Goal: Transaction & Acquisition: Purchase product/service

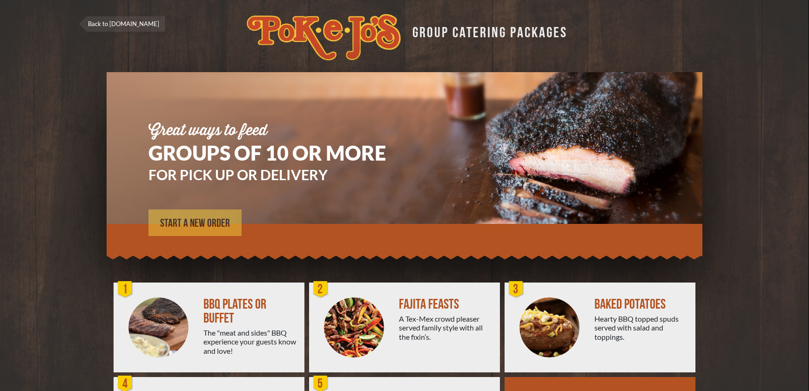
click at [190, 224] on span "START A NEW ORDER" at bounding box center [195, 223] width 70 height 11
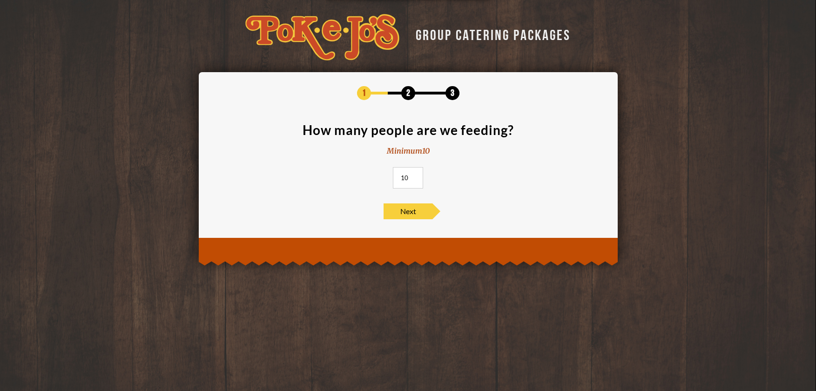
drag, startPoint x: 409, startPoint y: 178, endPoint x: 402, endPoint y: 182, distance: 7.9
click at [402, 182] on input "10" at bounding box center [408, 177] width 30 height 21
type input "17"
click at [418, 210] on span "Next" at bounding box center [407, 211] width 49 height 16
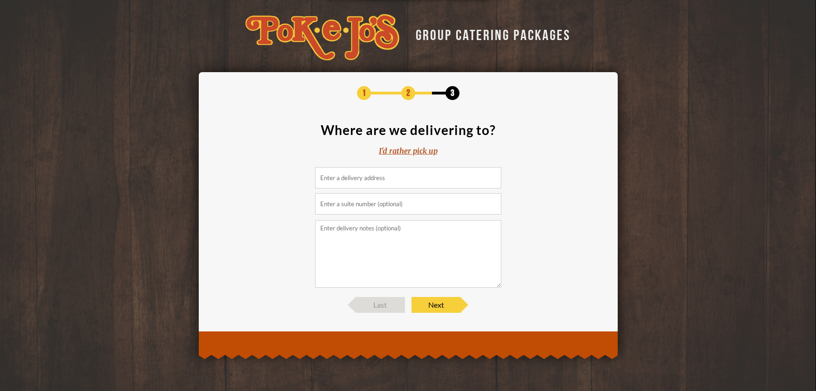
click at [388, 179] on input at bounding box center [408, 177] width 186 height 21
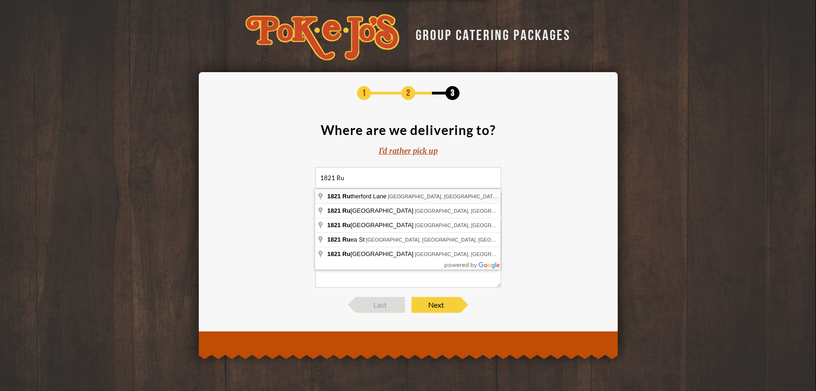
type input "[STREET_ADDRESS][PERSON_NAME]"
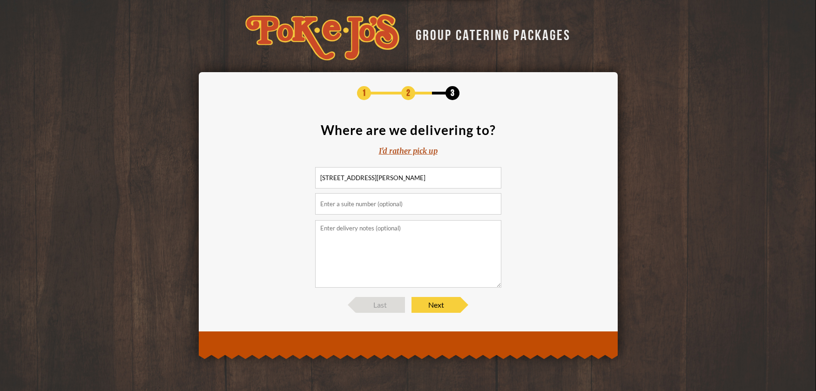
click at [426, 202] on input "text" at bounding box center [408, 203] width 186 height 21
type input "400"
click at [417, 228] on textarea at bounding box center [408, 253] width 186 height 67
type textarea "Please deliver to the 2nd floor conference room in [GEOGRAPHIC_DATA]."
click at [444, 305] on span "Next" at bounding box center [435, 305] width 49 height 16
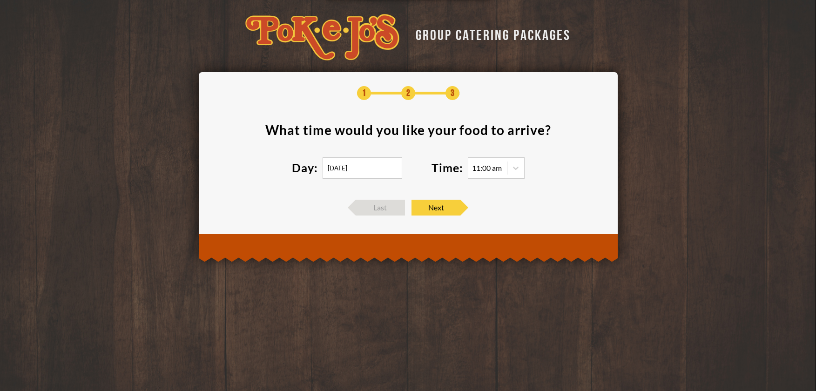
click at [377, 165] on input "[DATE]" at bounding box center [362, 167] width 80 height 21
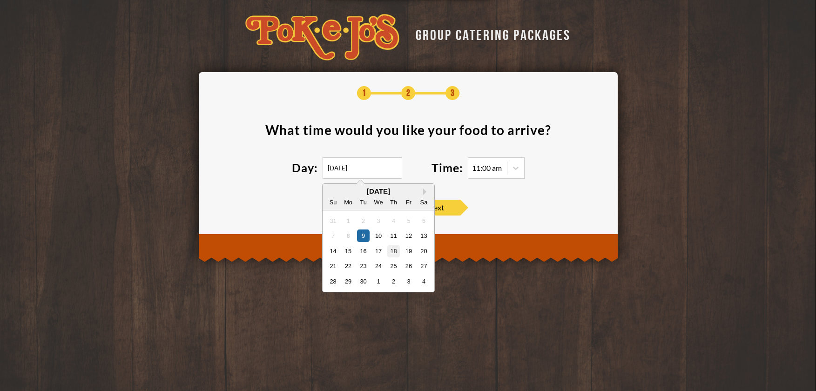
click at [395, 250] on div "18" at bounding box center [393, 250] width 13 height 13
type input "[DATE]"
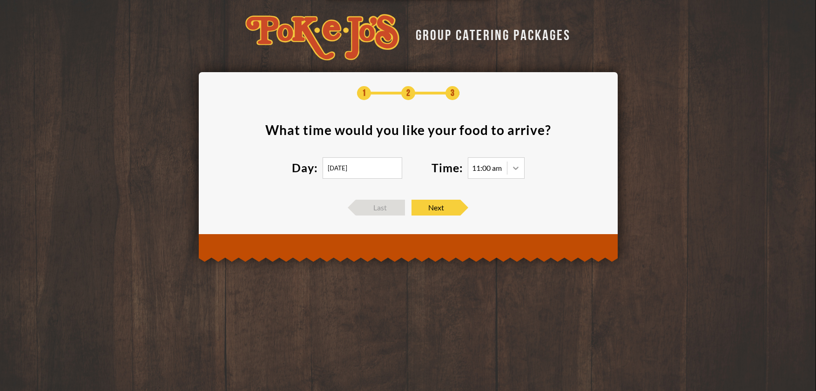
click at [514, 171] on icon at bounding box center [515, 167] width 9 height 9
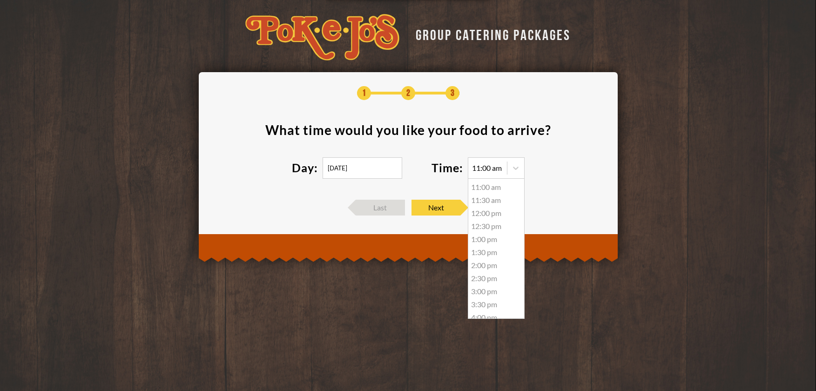
click at [499, 202] on div "11:30 am" at bounding box center [496, 200] width 56 height 13
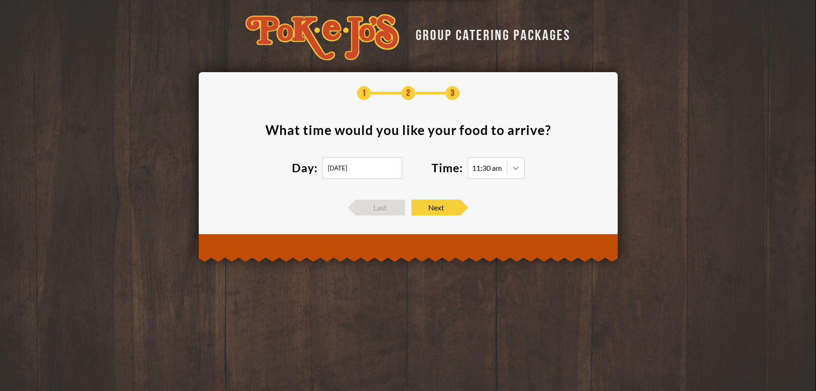
click at [514, 164] on icon at bounding box center [515, 167] width 9 height 9
click at [448, 207] on span "Next" at bounding box center [435, 208] width 49 height 16
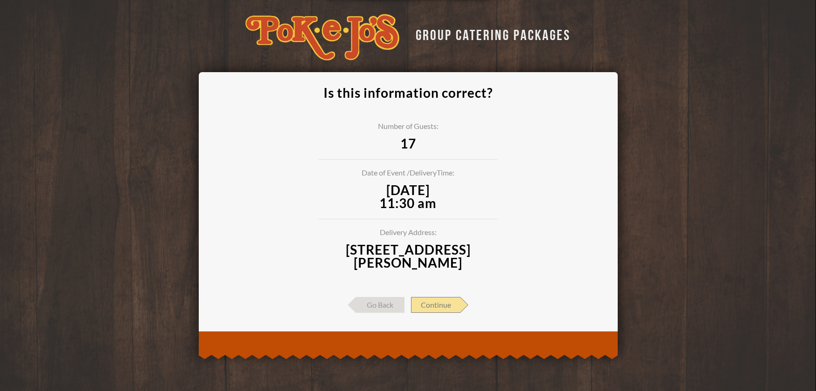
click at [423, 306] on span "Continue" at bounding box center [435, 305] width 49 height 16
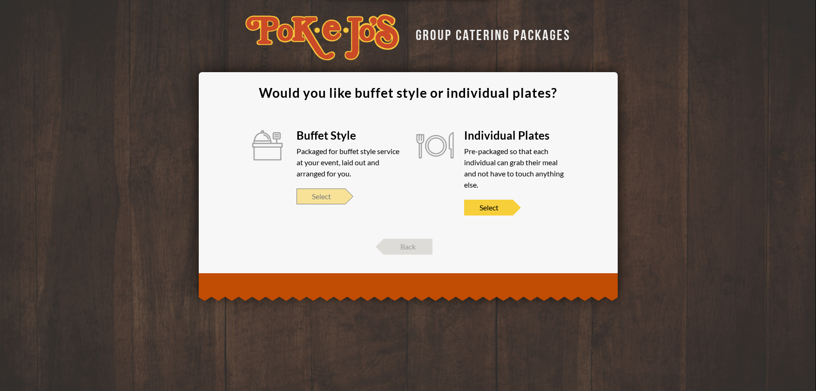
click at [322, 195] on span "Select" at bounding box center [320, 196] width 49 height 16
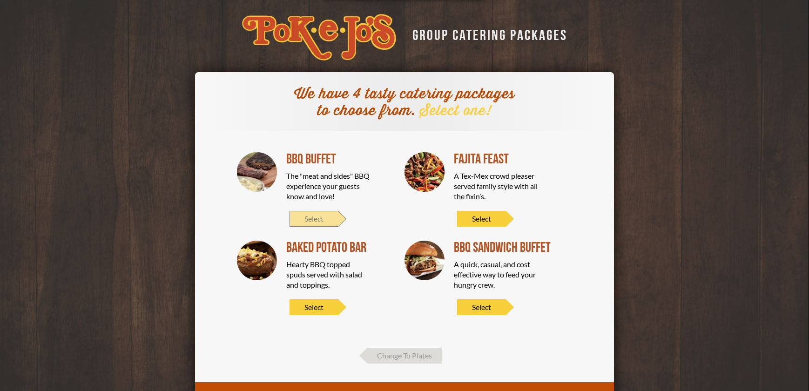
click at [313, 215] on span "Select" at bounding box center [313, 219] width 49 height 16
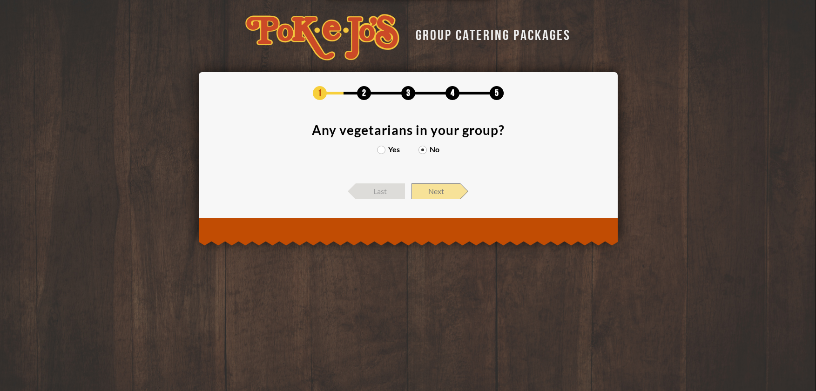
click at [424, 190] on span "Next" at bounding box center [435, 191] width 49 height 16
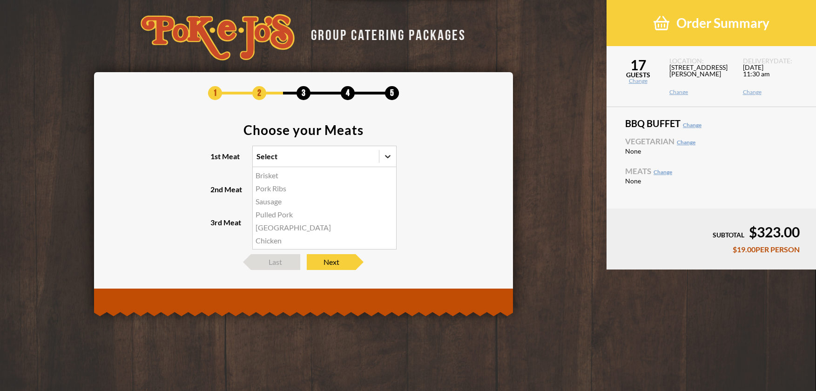
click at [385, 155] on icon at bounding box center [388, 156] width 6 height 3
click at [216, 161] on input "1st Meat option Brisket focused, 1 of 6. 6 results available. Use Up and Down t…" at bounding box center [216, 161] width 0 height 0
click at [324, 171] on div "Brisket" at bounding box center [324, 175] width 143 height 13
click at [216, 161] on input "1st Meat option Brisket focused, 1 of 6. 6 results available. Use Up and Down t…" at bounding box center [216, 161] width 0 height 0
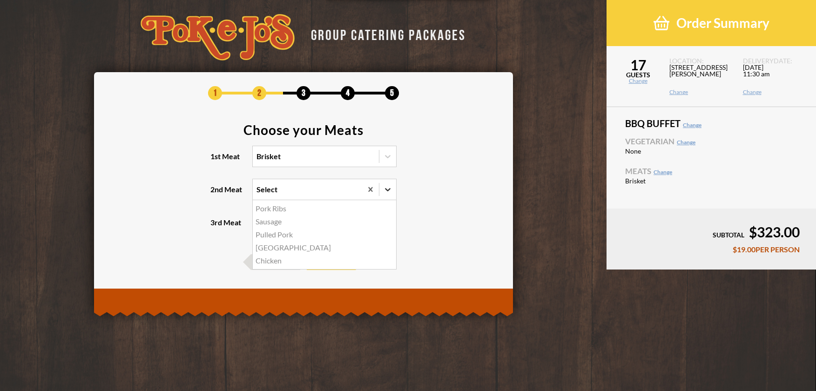
click at [381, 189] on div at bounding box center [387, 189] width 17 height 17
click at [216, 194] on input "2nd Meat option Pork Ribs focused, 1 of 5. 5 results available. Use Up and Down…" at bounding box center [216, 194] width 0 height 0
click at [309, 250] on div "[GEOGRAPHIC_DATA]" at bounding box center [324, 247] width 143 height 13
click at [216, 194] on input "2nd Meat option Turkey focused, 4 of 5. 5 results available. Use Up and Down to…" at bounding box center [216, 194] width 0 height 0
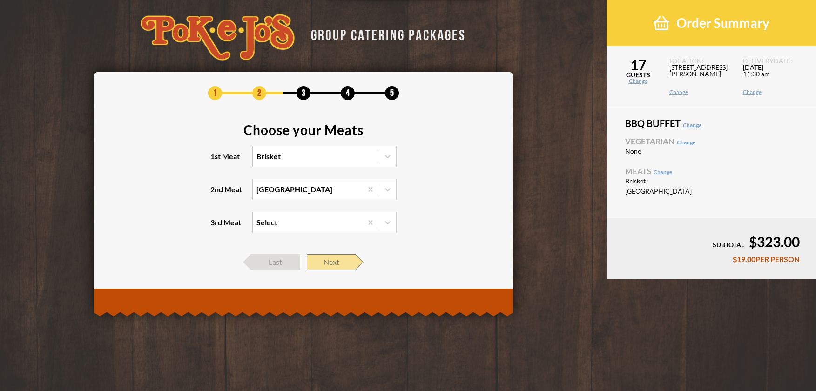
click at [343, 263] on span "Next" at bounding box center [331, 262] width 49 height 16
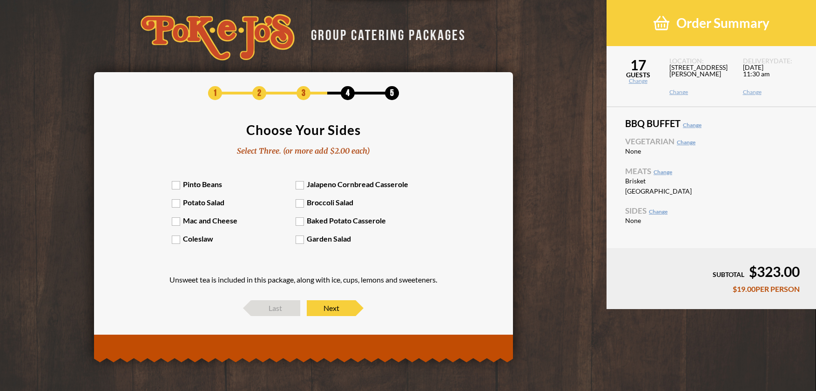
click at [175, 203] on label "Potato Salad" at bounding box center [234, 202] width 124 height 9
click at [0, 0] on input "Potato Salad" at bounding box center [0, 0] width 0 height 0
click at [299, 182] on label "Jalapeno Cornbread Casserole" at bounding box center [357, 184] width 124 height 9
click at [0, 0] on input "Jalapeno Cornbread Casserole" at bounding box center [0, 0] width 0 height 0
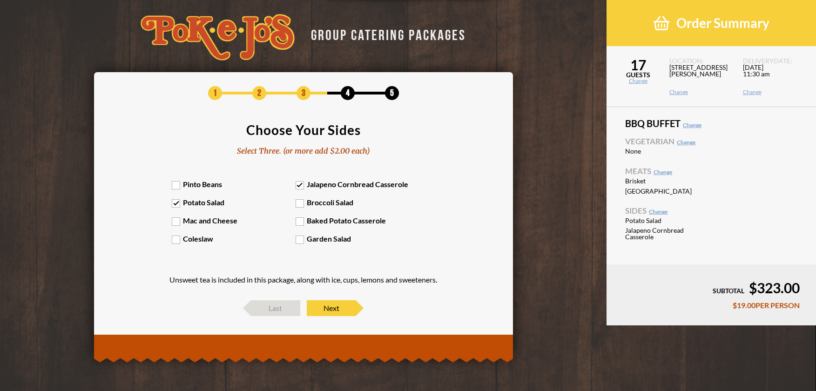
click at [195, 184] on label "Pinto Beans" at bounding box center [234, 184] width 124 height 9
click at [0, 0] on input "Pinto Beans" at bounding box center [0, 0] width 0 height 0
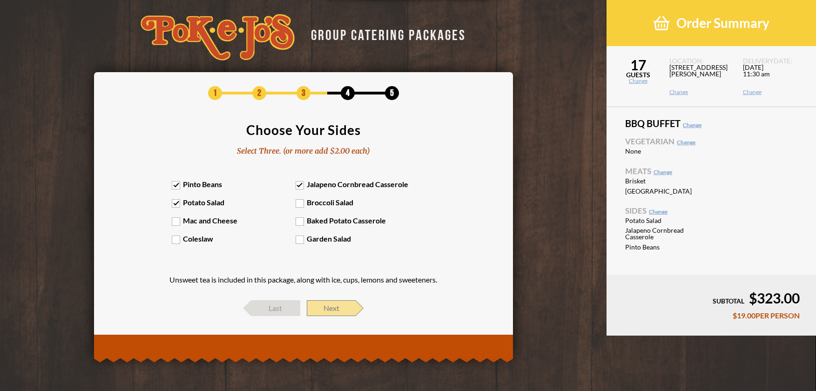
click at [335, 302] on span "Next" at bounding box center [331, 308] width 49 height 16
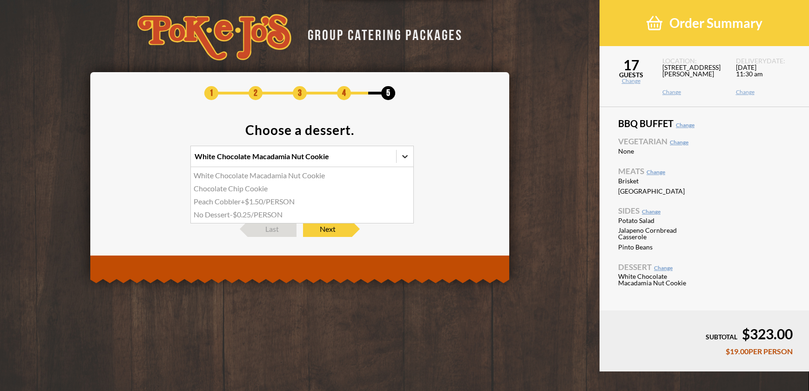
click at [404, 156] on icon at bounding box center [405, 156] width 6 height 3
click at [154, 161] on input "option White Chocolate Macadamia Nut Cookie focused, 1 of 4. 4 results availabl…" at bounding box center [154, 161] width 0 height 0
click at [404, 156] on icon at bounding box center [405, 156] width 6 height 3
click at [154, 161] on input "0 results available. Select is focused , press Down to open the menu, White Cho…" at bounding box center [154, 161] width 0 height 0
click at [401, 152] on icon at bounding box center [404, 156] width 9 height 9
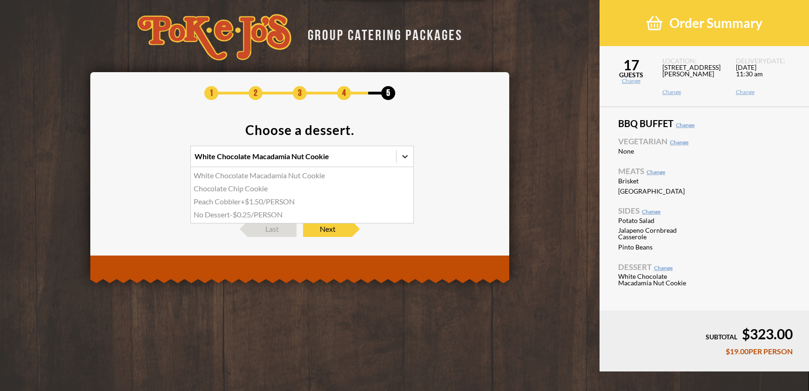
click at [154, 161] on input "option White Chocolate Macadamia Nut Cookie focused, 1 of 4. 4 results availabl…" at bounding box center [154, 161] width 0 height 0
click at [401, 152] on icon at bounding box center [404, 156] width 9 height 9
click at [154, 161] on input "0 results available. Select is focused , press Down to open the menu, White Cho…" at bounding box center [154, 161] width 0 height 0
click at [405, 186] on icon at bounding box center [404, 189] width 9 height 9
click at [154, 194] on input "Select" at bounding box center [154, 194] width 0 height 0
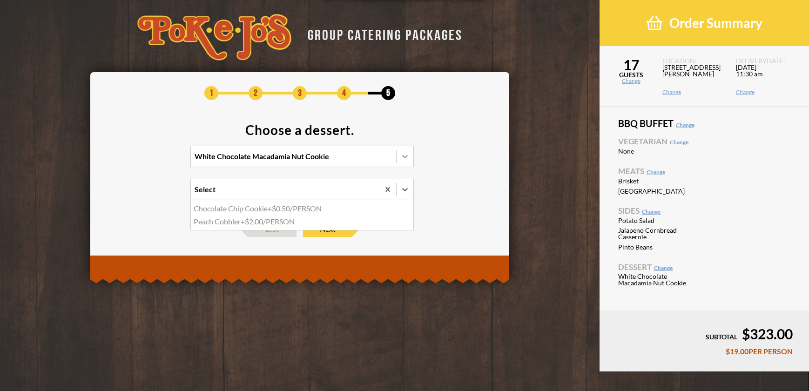
click at [406, 159] on icon at bounding box center [404, 156] width 9 height 9
click at [154, 161] on input "White Chocolate Macadamia Nut Cookie" at bounding box center [154, 161] width 0 height 0
click at [318, 177] on div "White Chocolate Macadamia Nut Cookie" at bounding box center [302, 175] width 222 height 13
click at [154, 161] on input "option White Chocolate Macadamia Nut Cookie focused, 1 of 4. 4 results availabl…" at bounding box center [154, 161] width 0 height 0
click at [331, 230] on span "Next" at bounding box center [327, 229] width 49 height 16
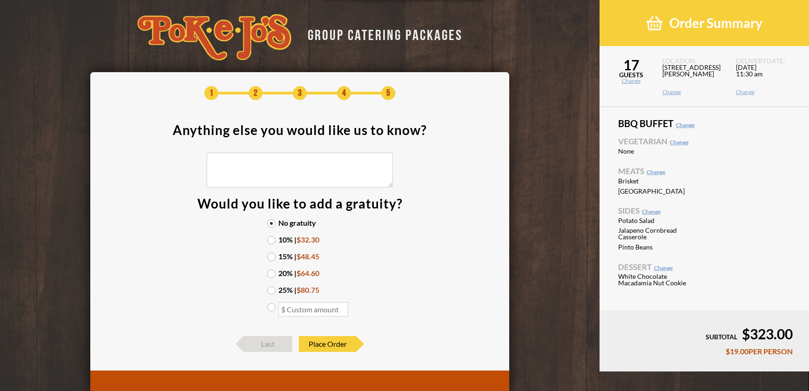
click at [271, 256] on label "15% | $48.45" at bounding box center [299, 256] width 65 height 7
click at [0, 0] on input "15% | $48.45" at bounding box center [0, 0] width 0 height 0
click at [324, 344] on span "Place Order" at bounding box center [327, 344] width 57 height 16
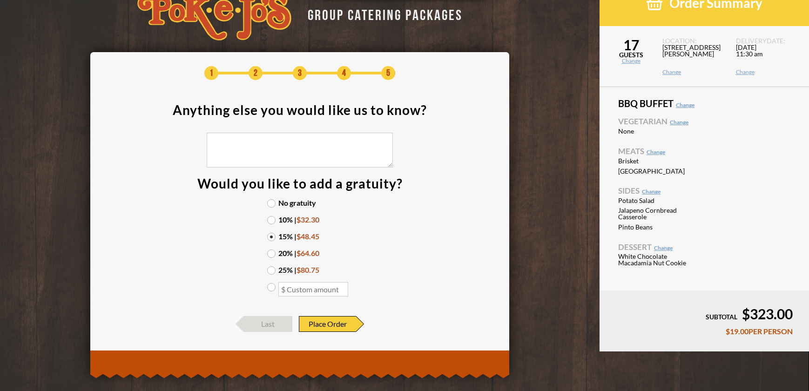
scroll to position [31, 0]
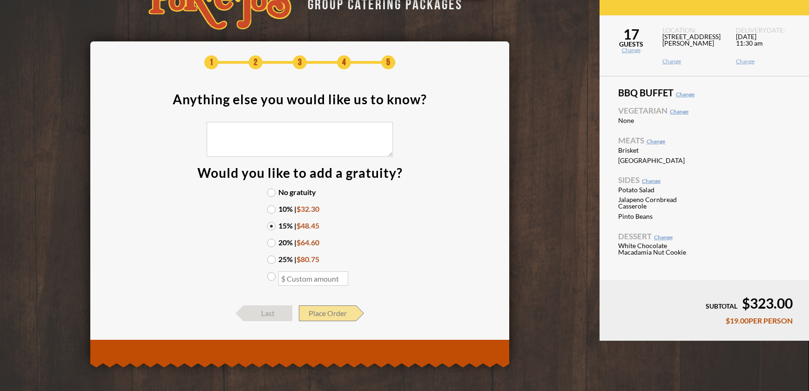
click at [333, 315] on span "Place Order" at bounding box center [327, 313] width 57 height 16
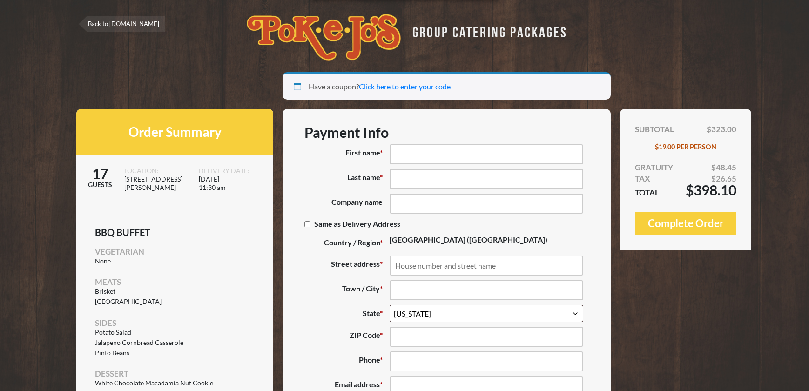
select select "TX"
click at [413, 156] on input "First name *" at bounding box center [486, 154] width 193 height 20
type input "Kirsten"
type input "Davis"
type input "Texas Municipal League"
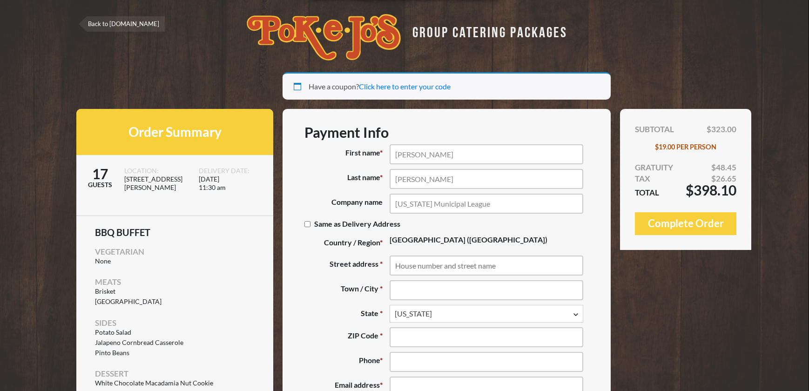
type input "1821 Rutherford Lane"
type input "Austin"
type input "78754"
type input "(512) 231-7482"
type input "kdavis@tml.org"
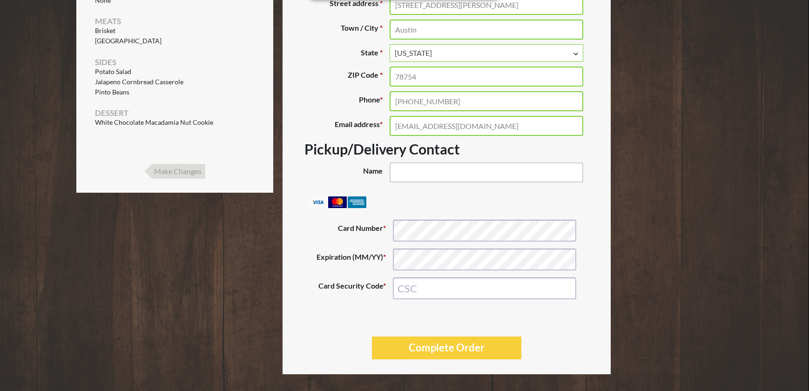
scroll to position [267, 0]
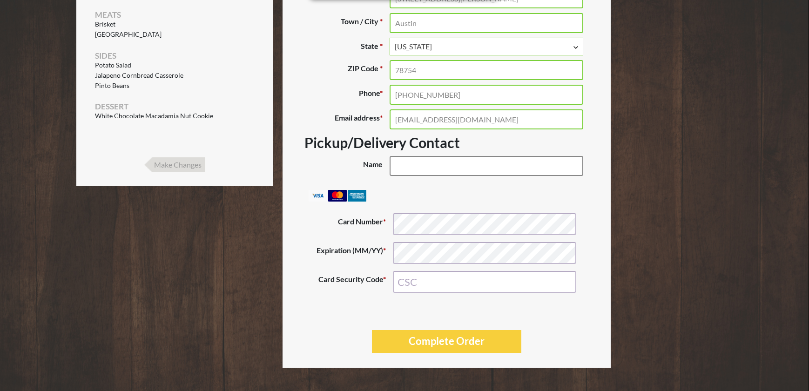
click at [482, 169] on input "Name (optional)" at bounding box center [486, 166] width 193 height 20
type input "Kirsten Davis"
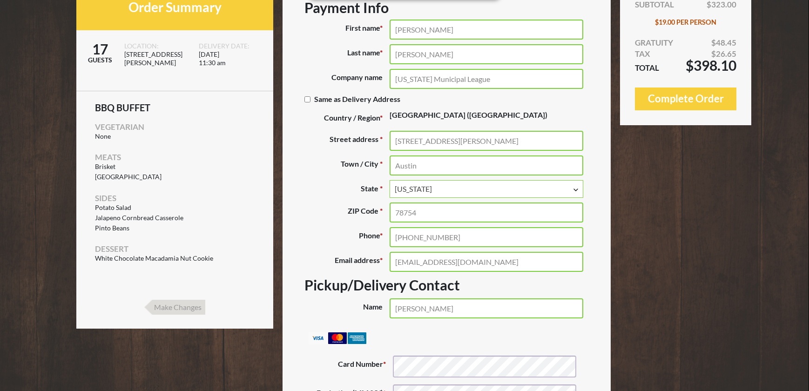
scroll to position [221, 0]
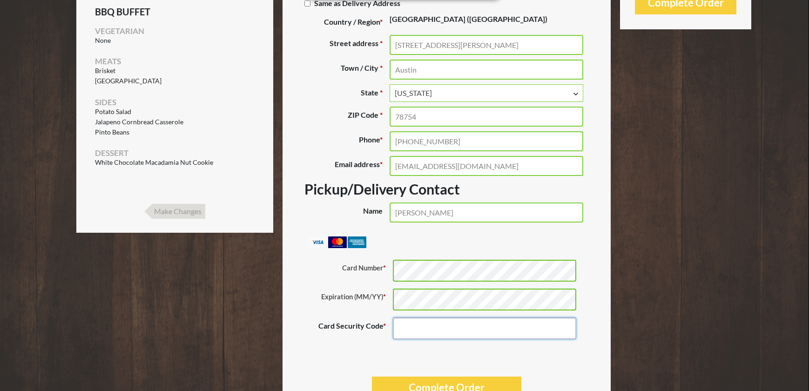
click at [441, 323] on input "Card Security Code *" at bounding box center [484, 328] width 183 height 22
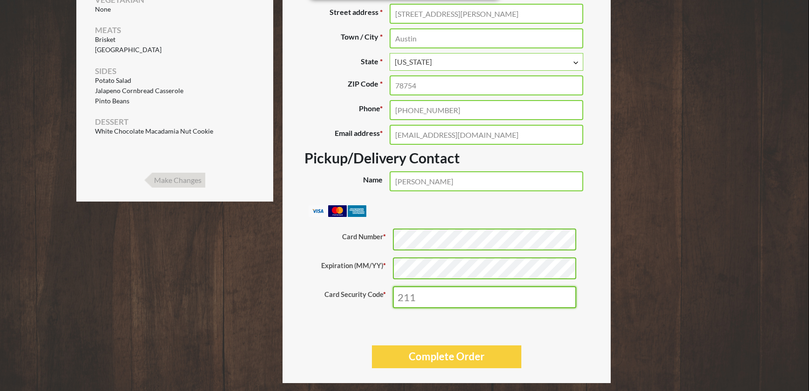
scroll to position [267, 0]
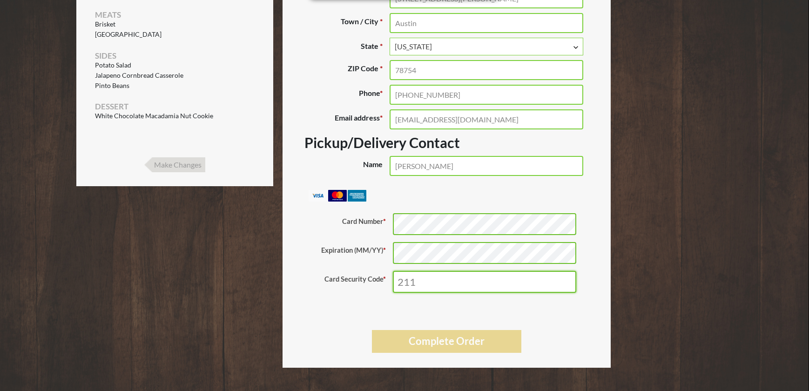
type input "211"
click at [457, 336] on button "Complete Order" at bounding box center [446, 341] width 149 height 23
